Goal: Transaction & Acquisition: Book appointment/travel/reservation

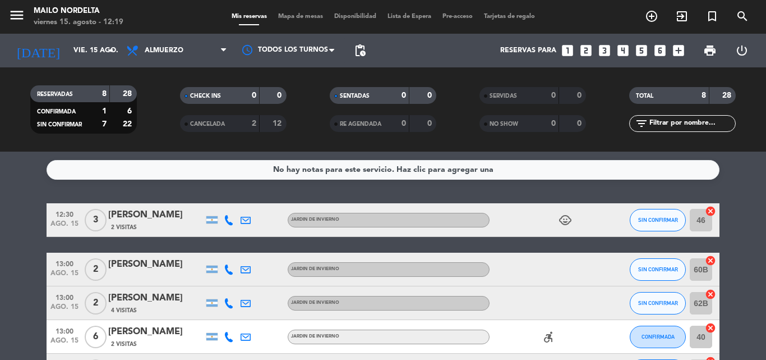
click at [590, 52] on icon "looks_two" at bounding box center [586, 50] width 15 height 15
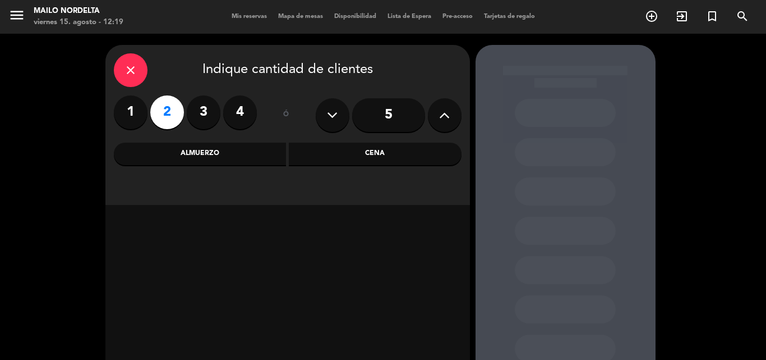
drag, startPoint x: 341, startPoint y: 154, endPoint x: 336, endPoint y: 150, distance: 6.4
click at [341, 152] on div "Cena" at bounding box center [375, 154] width 173 height 22
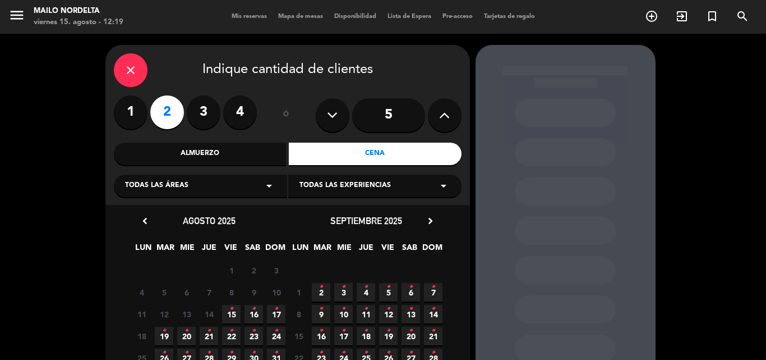
click at [233, 313] on icon "•" at bounding box center [231, 309] width 4 height 18
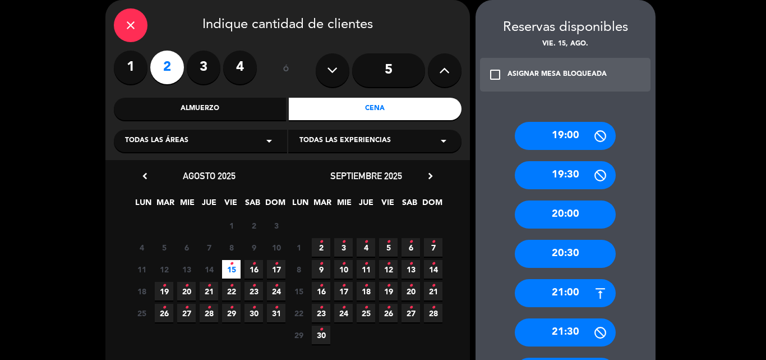
click at [563, 296] on div "21:00" at bounding box center [565, 293] width 101 height 28
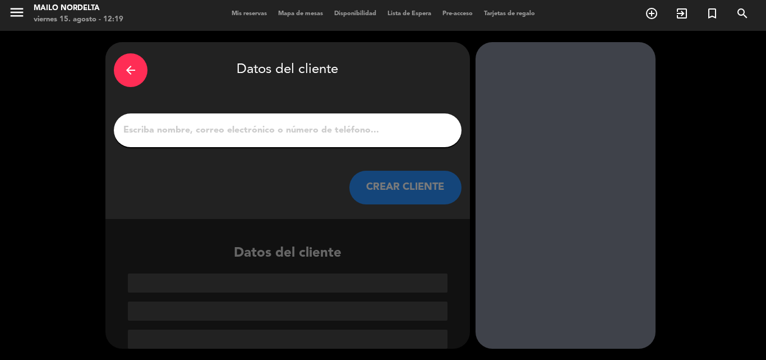
click at [374, 145] on div at bounding box center [288, 130] width 348 height 34
click at [367, 137] on input "1" at bounding box center [287, 130] width 331 height 16
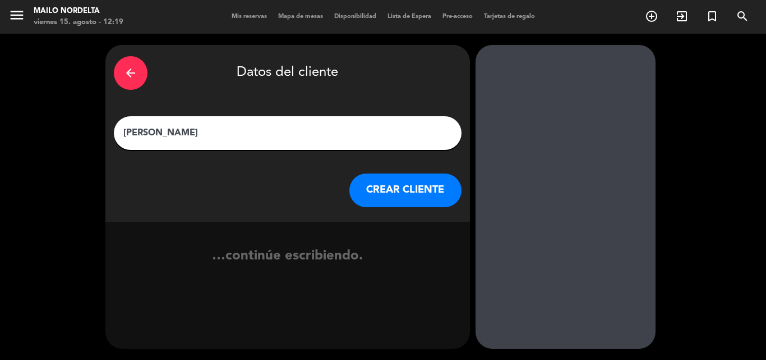
type input "[PERSON_NAME]"
click at [424, 180] on button "CREAR CLIENTE" at bounding box center [406, 190] width 112 height 34
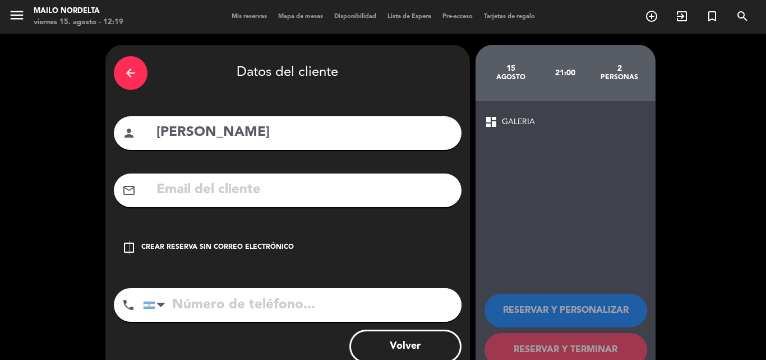
click at [128, 247] on icon "check_box_outline_blank" at bounding box center [128, 247] width 13 height 13
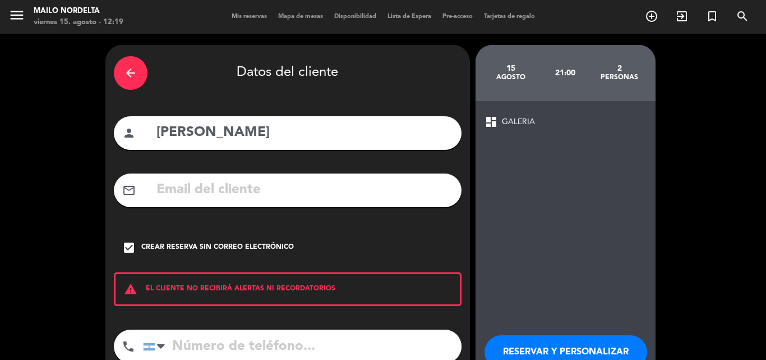
click at [191, 334] on input "tel" at bounding box center [302, 346] width 319 height 34
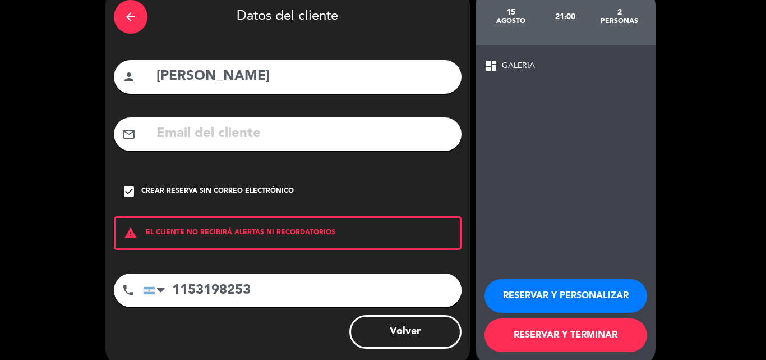
type input "1153198253"
click at [562, 322] on button "RESERVAR Y TERMINAR" at bounding box center [566, 335] width 163 height 34
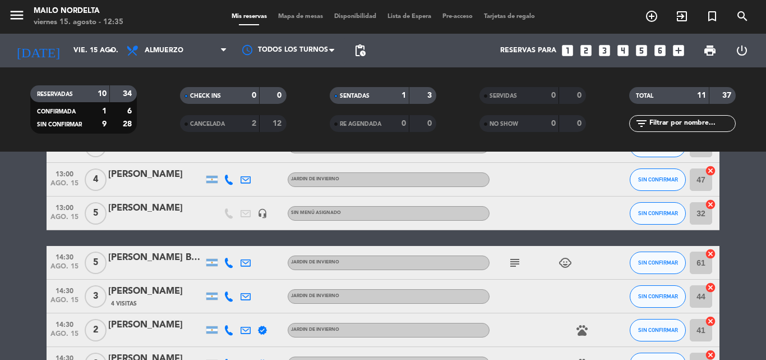
scroll to position [301, 0]
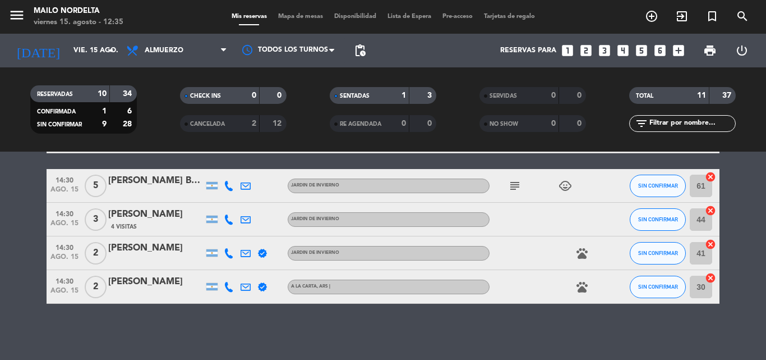
click at [263, 256] on icon "verified" at bounding box center [263, 253] width 10 height 10
click at [259, 289] on icon "verified" at bounding box center [263, 287] width 10 height 10
click at [259, 302] on div "verified MEITRE" at bounding box center [262, 286] width 17 height 33
